Goal: Use online tool/utility: Utilize a website feature to perform a specific function

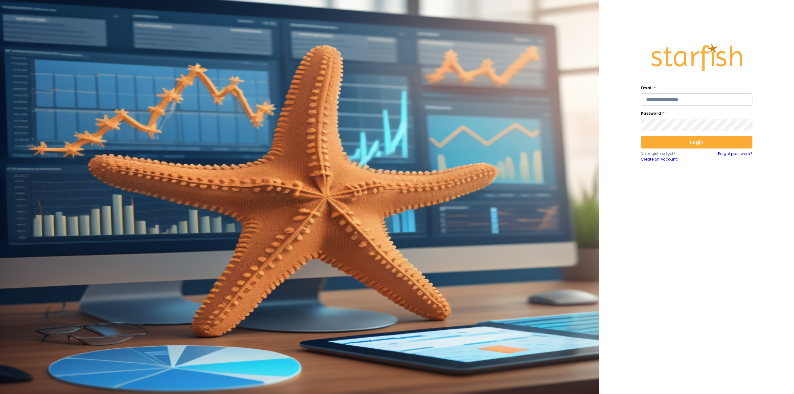
click at [673, 103] on input "email" at bounding box center [697, 99] width 112 height 12
type input "**********"
click at [671, 148] on button "Login" at bounding box center [697, 142] width 112 height 12
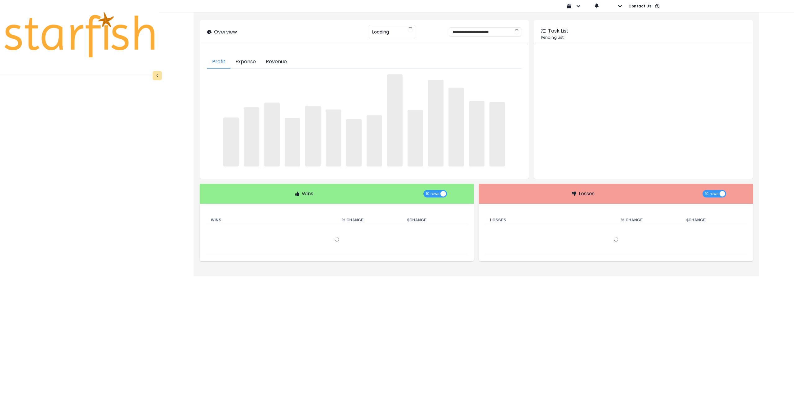
type input "********"
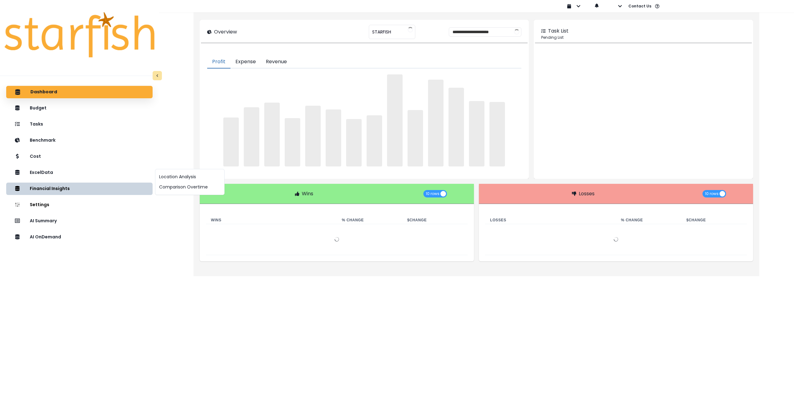
click at [187, 192] on div "Location Analysis Comparison Overtime" at bounding box center [189, 182] width 69 height 26
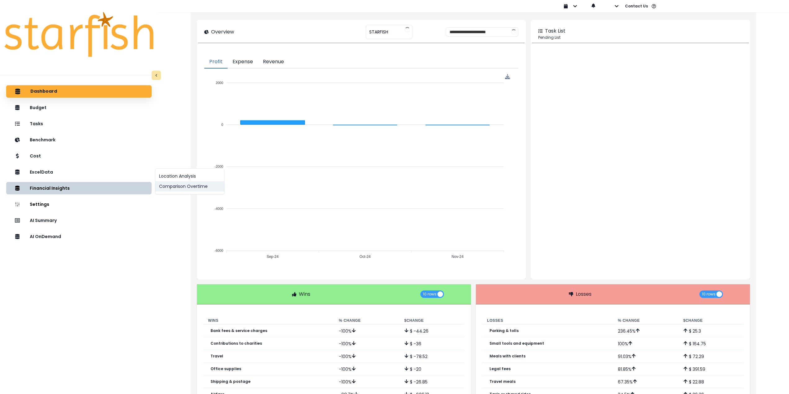
click at [186, 189] on button "Comparison Overtime" at bounding box center [189, 186] width 69 height 10
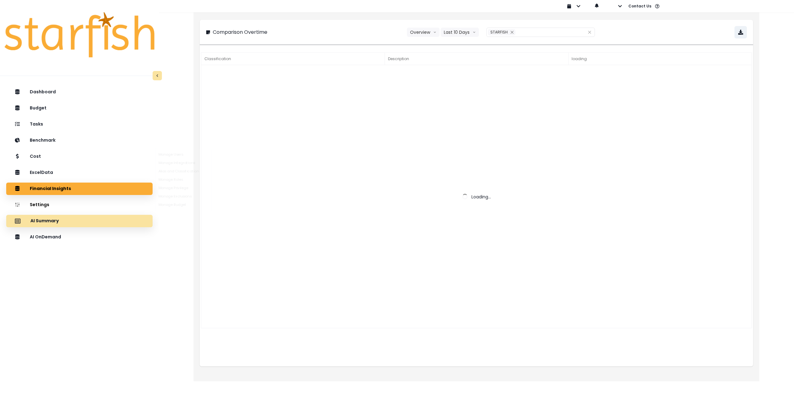
click at [81, 224] on div "AI Summary" at bounding box center [79, 221] width 136 height 13
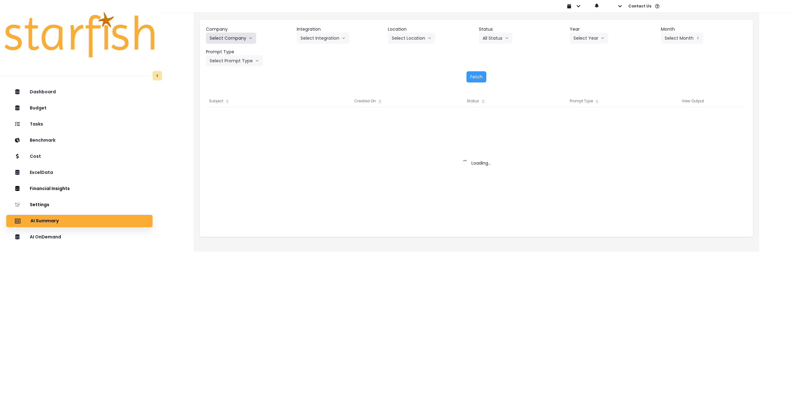
click at [241, 34] on button "Select Company" at bounding box center [231, 38] width 50 height 11
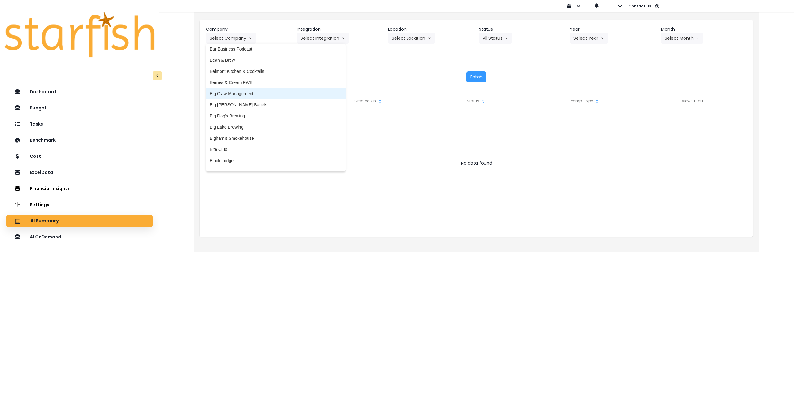
scroll to position [62, 0]
click at [240, 125] on span "Big Lake Brewing" at bounding box center [276, 123] width 132 height 6
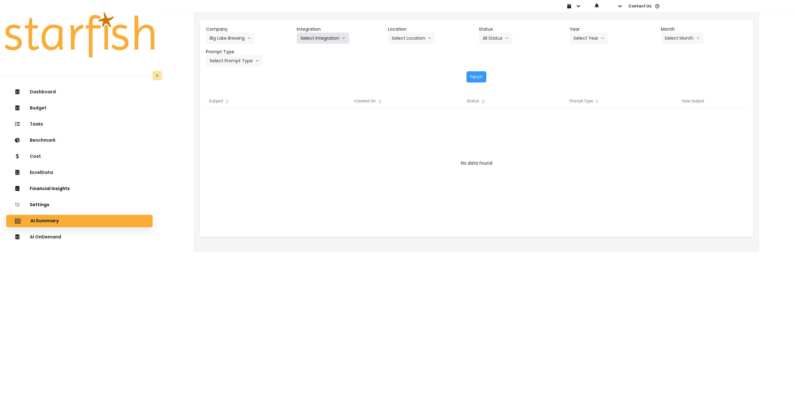
click at [323, 41] on button "Select Integration" at bounding box center [323, 38] width 52 height 11
click at [319, 53] on span "BLB_QBO" at bounding box center [311, 51] width 20 height 6
click at [416, 38] on button "Select Location" at bounding box center [411, 38] width 47 height 11
click at [406, 54] on span "All Locations" at bounding box center [404, 51] width 25 height 6
click at [507, 36] on icon "arrow down line" at bounding box center [507, 38] width 4 height 6
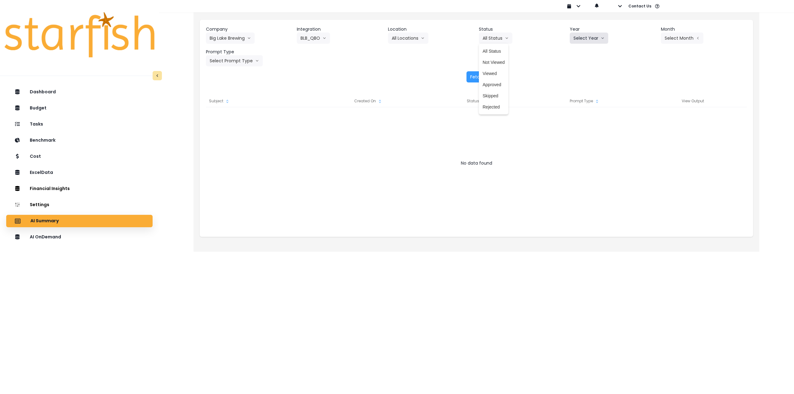
click at [579, 36] on button "Select Year" at bounding box center [589, 38] width 38 height 11
click at [576, 78] on li "2025" at bounding box center [578, 73] width 17 height 11
click at [688, 39] on button "Select Month" at bounding box center [682, 38] width 42 height 11
click at [646, 119] on span "Aug" at bounding box center [651, 118] width 12 height 6
click at [240, 58] on button "Select Prompt Type" at bounding box center [234, 60] width 57 height 11
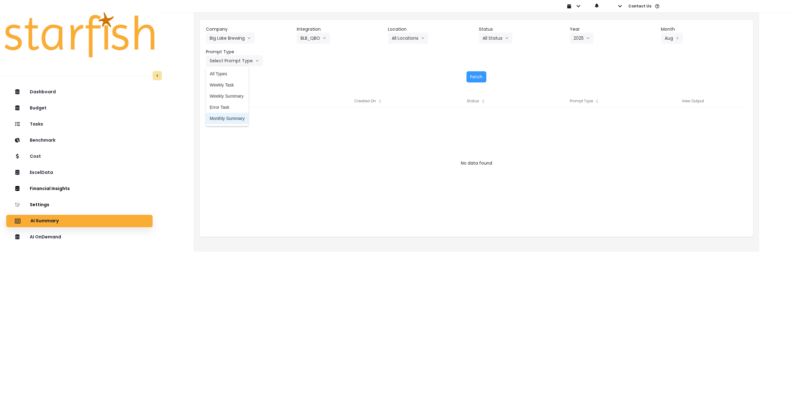
click at [237, 120] on span "Monthly Summary" at bounding box center [227, 118] width 35 height 6
click at [472, 74] on button "Fetch" at bounding box center [477, 76] width 20 height 11
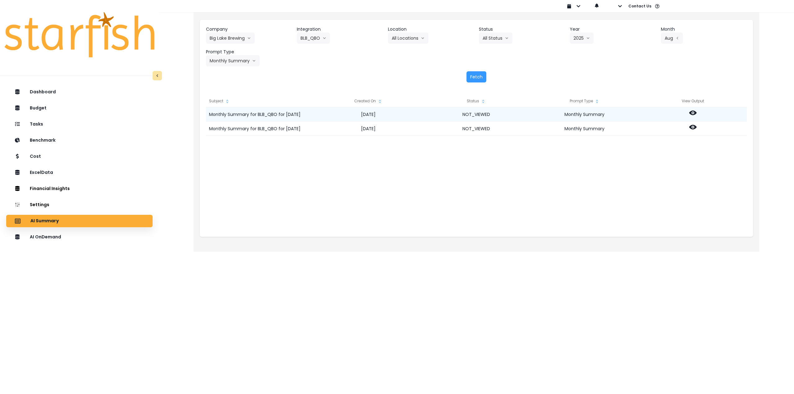
click at [700, 112] on div at bounding box center [693, 114] width 108 height 14
click at [693, 115] on icon at bounding box center [692, 113] width 7 height 5
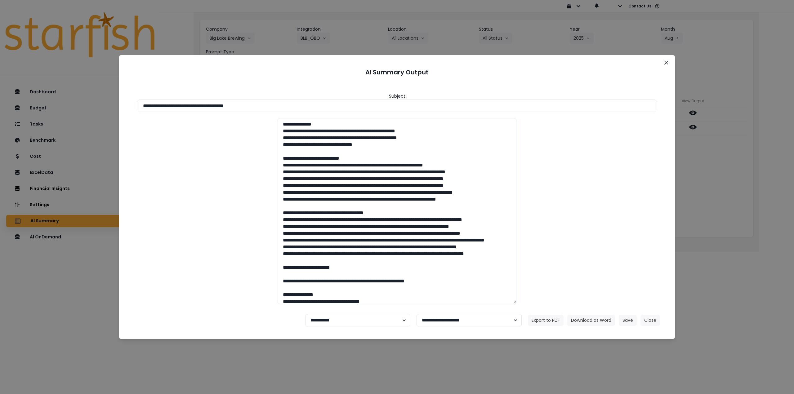
drag, startPoint x: 198, startPoint y: 106, endPoint x: 256, endPoint y: 114, distance: 58.8
click at [315, 108] on input "**********" at bounding box center [397, 106] width 519 height 12
click at [234, 112] on div "**********" at bounding box center [397, 195] width 541 height 227
drag, startPoint x: 230, startPoint y: 108, endPoint x: 322, endPoint y: 110, distance: 91.9
click at [320, 110] on input "**********" at bounding box center [397, 106] width 519 height 12
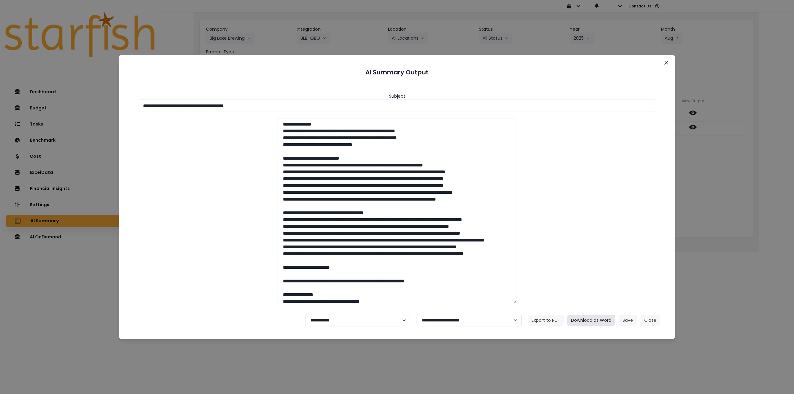
click at [587, 318] on button "Download as Word" at bounding box center [591, 320] width 48 height 11
click at [726, 157] on div "**********" at bounding box center [397, 197] width 794 height 394
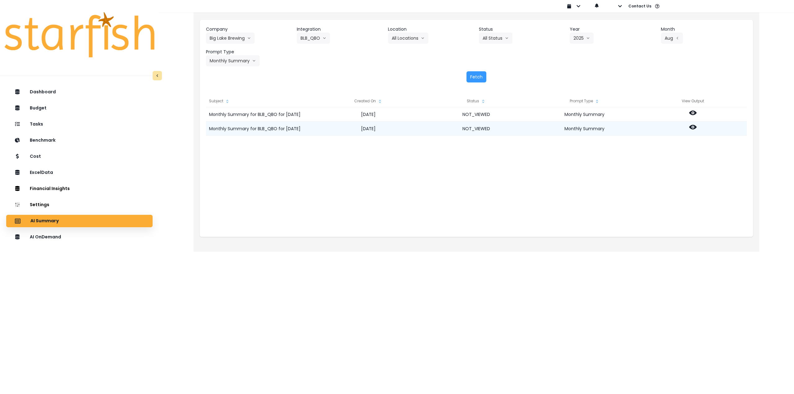
click at [690, 127] on icon at bounding box center [692, 127] width 7 height 5
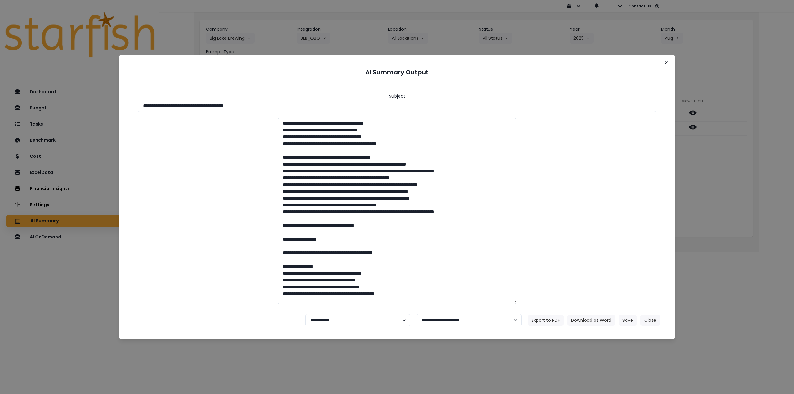
scroll to position [465, 0]
drag, startPoint x: 384, startPoint y: 183, endPoint x: 278, endPoint y: 185, distance: 106.1
click at [278, 185] on textarea at bounding box center [397, 211] width 239 height 186
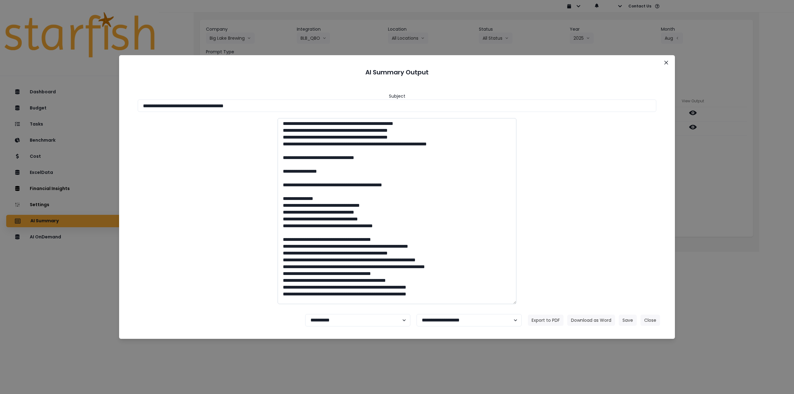
scroll to position [713, 0]
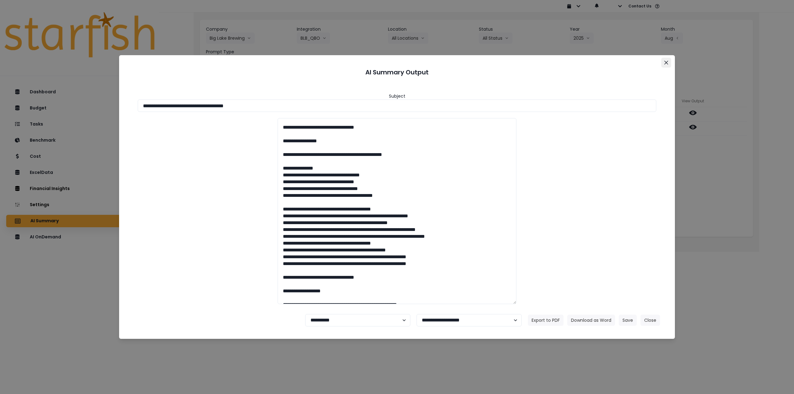
click at [666, 63] on icon "Close" at bounding box center [666, 63] width 4 height 4
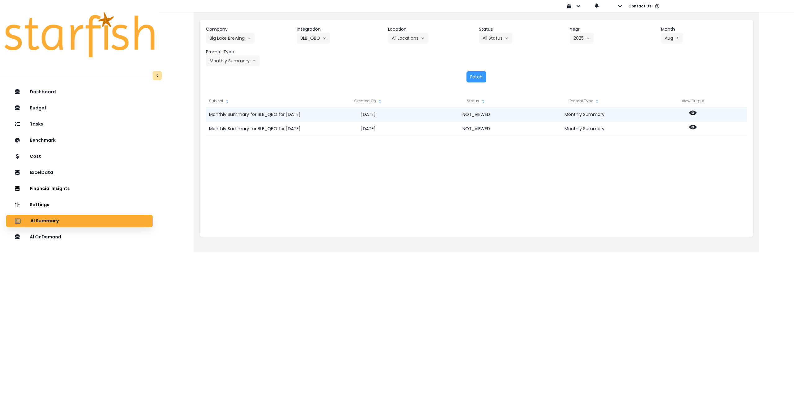
click at [695, 111] on icon at bounding box center [692, 112] width 7 height 7
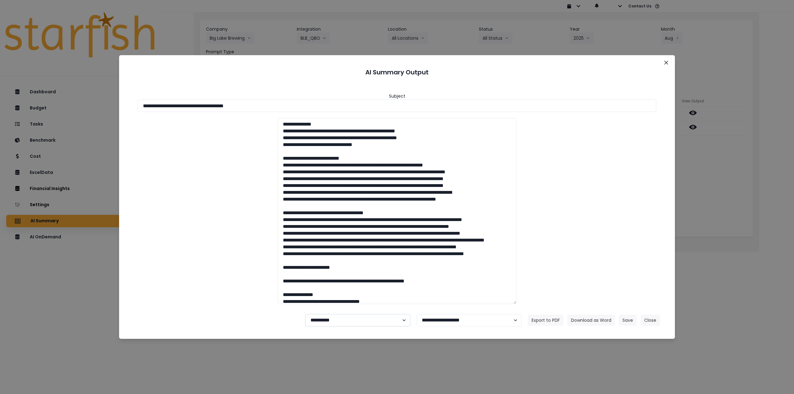
click at [376, 317] on select "**********" at bounding box center [357, 320] width 105 height 12
click at [305, 314] on select "**********" at bounding box center [357, 320] width 105 height 12
click at [350, 323] on select "**********" at bounding box center [357, 320] width 105 height 12
select select "********"
click at [305, 314] on select "**********" at bounding box center [357, 320] width 105 height 12
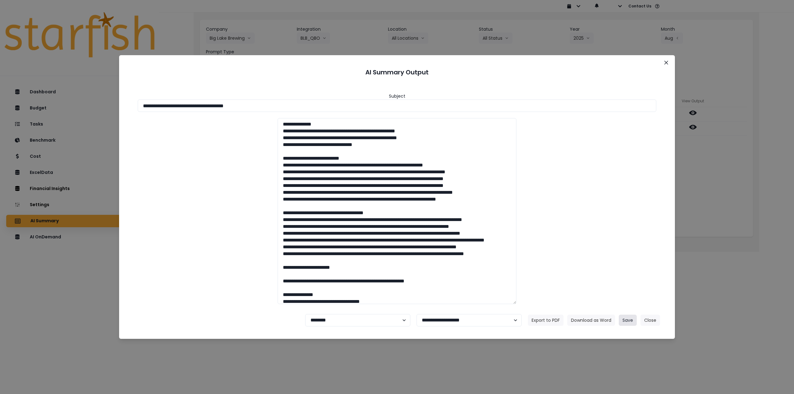
click at [622, 318] on button "Save" at bounding box center [628, 320] width 18 height 11
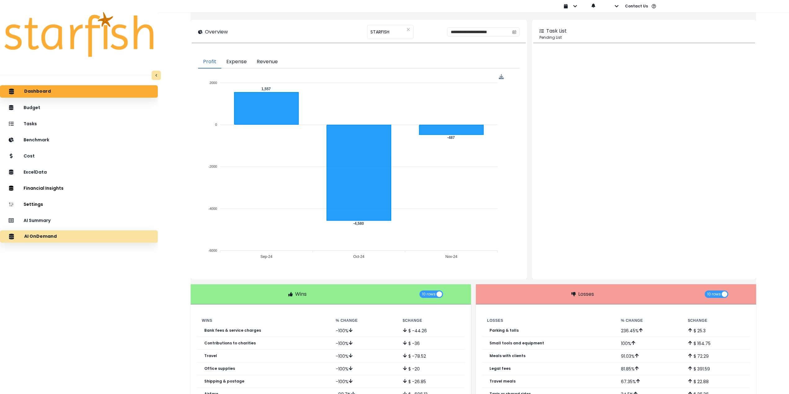
click at [72, 239] on div "AI OnDemand" at bounding box center [79, 236] width 148 height 13
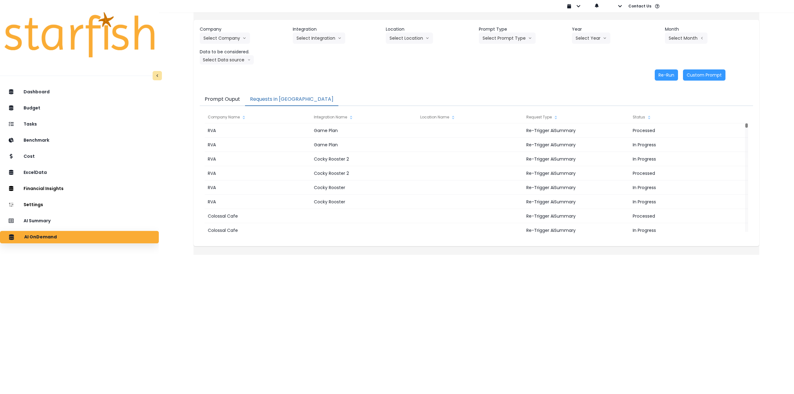
click at [271, 100] on button "Requests in [GEOGRAPHIC_DATA]" at bounding box center [291, 99] width 93 height 13
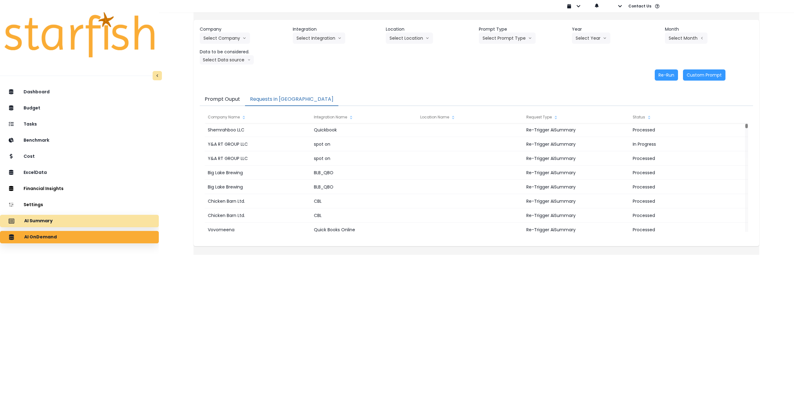
click at [98, 225] on div "AI Summary" at bounding box center [79, 221] width 149 height 13
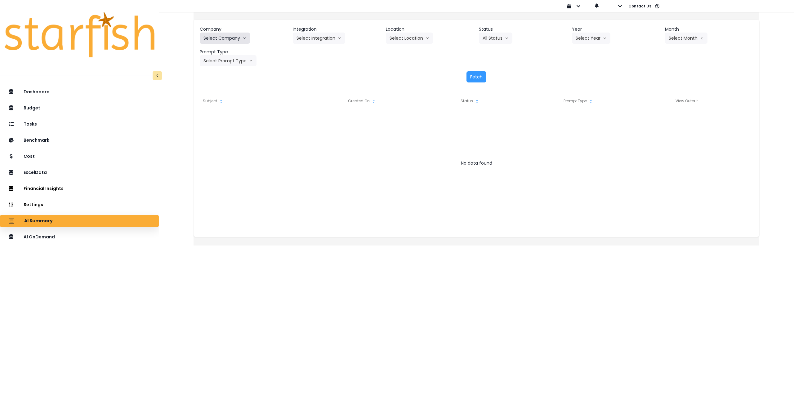
click at [241, 39] on button "Select Company" at bounding box center [225, 38] width 50 height 11
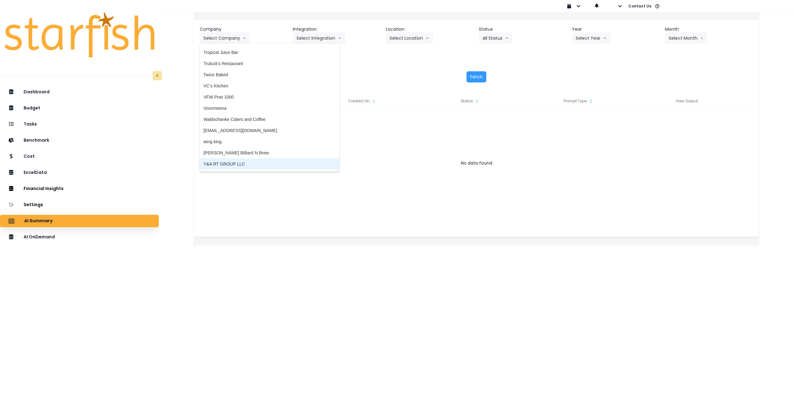
click at [299, 164] on span "Y&A RT GROUP LLC" at bounding box center [269, 164] width 132 height 6
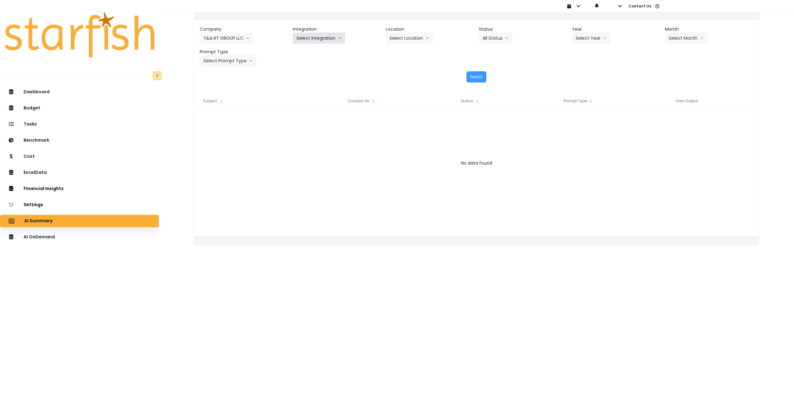
click at [328, 37] on button "Select Integration" at bounding box center [319, 38] width 52 height 11
click at [315, 51] on li "spot on" at bounding box center [304, 51] width 22 height 11
click at [407, 40] on button "Select Location" at bounding box center [409, 38] width 47 height 11
drag, startPoint x: 407, startPoint y: 53, endPoint x: 416, endPoint y: 52, distance: 9.7
click at [407, 53] on span "All Locations" at bounding box center [402, 51] width 25 height 6
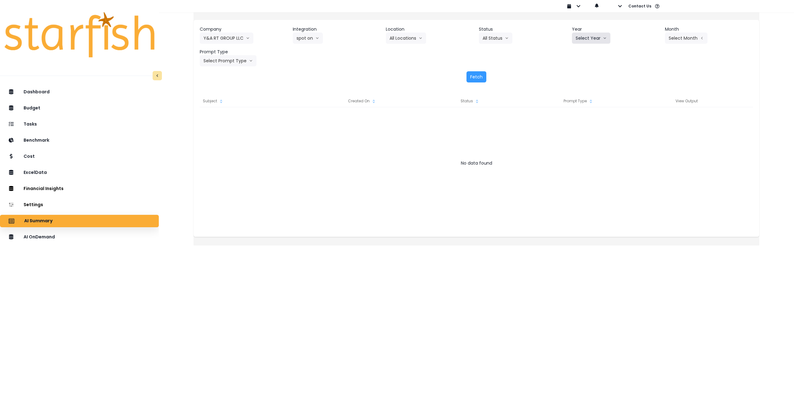
click at [580, 38] on button "Select Year" at bounding box center [591, 38] width 38 height 11
click at [578, 74] on span "2025" at bounding box center [581, 73] width 10 height 6
click at [679, 42] on button "Select Month" at bounding box center [686, 38] width 42 height 11
click at [649, 118] on span "Aug" at bounding box center [655, 118] width 12 height 6
click at [226, 60] on button "Select Prompt Type" at bounding box center [228, 60] width 57 height 11
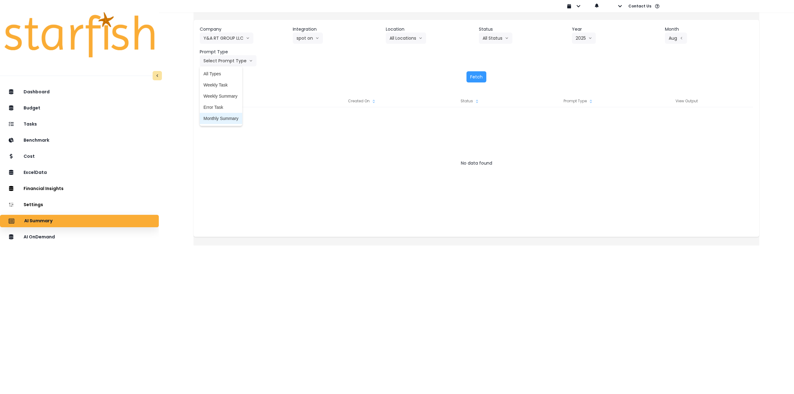
click at [223, 120] on span "Monthly Summary" at bounding box center [220, 118] width 35 height 6
click at [472, 79] on button "Fetch" at bounding box center [477, 76] width 20 height 11
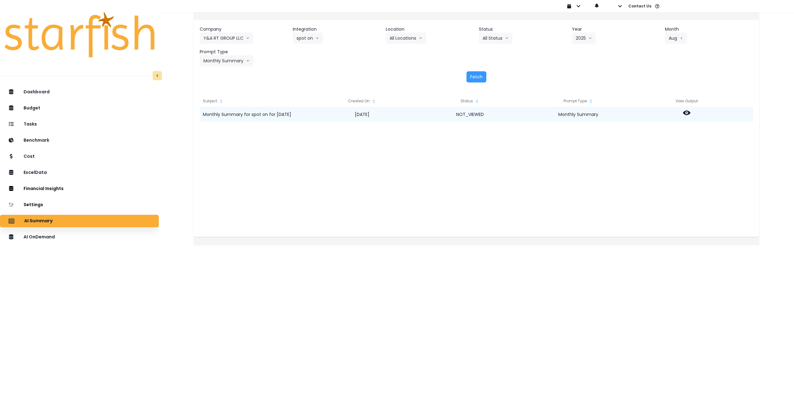
click at [699, 111] on div at bounding box center [686, 114] width 108 height 14
click at [690, 111] on icon at bounding box center [686, 113] width 7 height 5
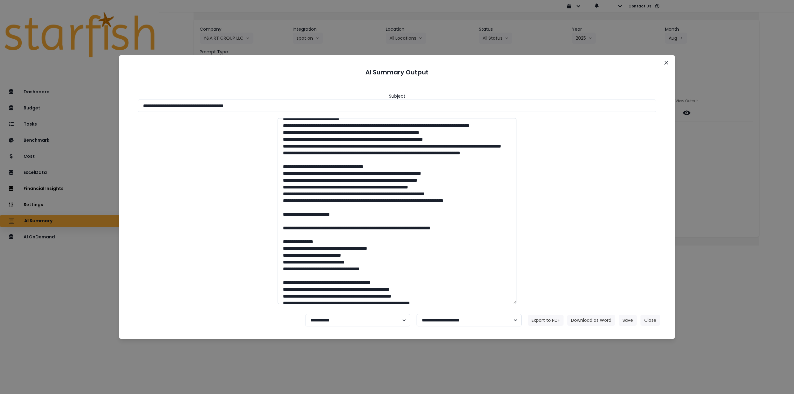
scroll to position [51, 0]
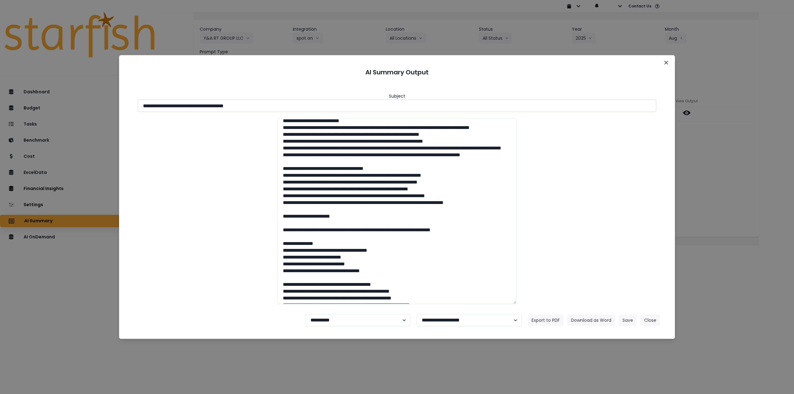
drag, startPoint x: 226, startPoint y: 107, endPoint x: 268, endPoint y: 106, distance: 42.2
click at [268, 106] on input "**********" at bounding box center [397, 106] width 519 height 12
click at [596, 322] on button "Download as Word" at bounding box center [591, 320] width 48 height 11
click at [668, 61] on icon "Close" at bounding box center [666, 63] width 4 height 4
